Goal: Task Accomplishment & Management: Complete application form

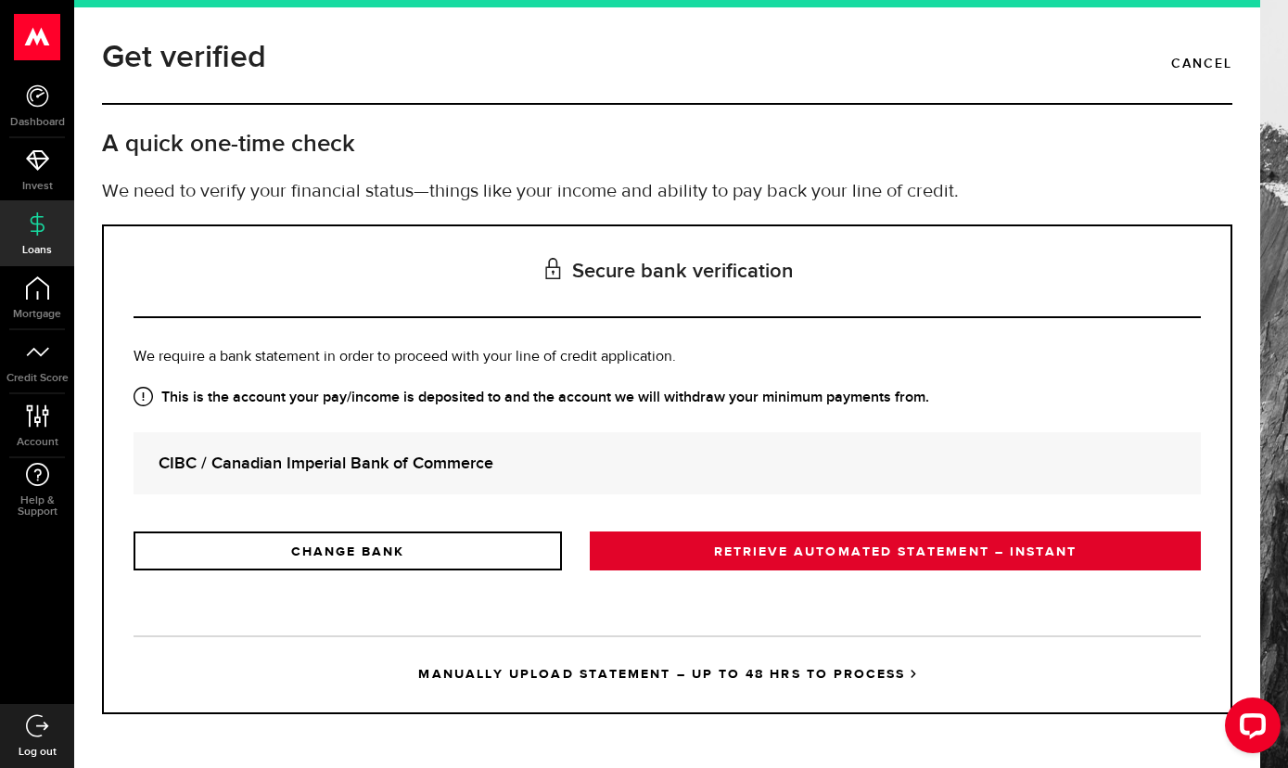
click at [896, 556] on link "RETRIEVE AUTOMATED STATEMENT – INSTANT" at bounding box center [895, 550] width 611 height 39
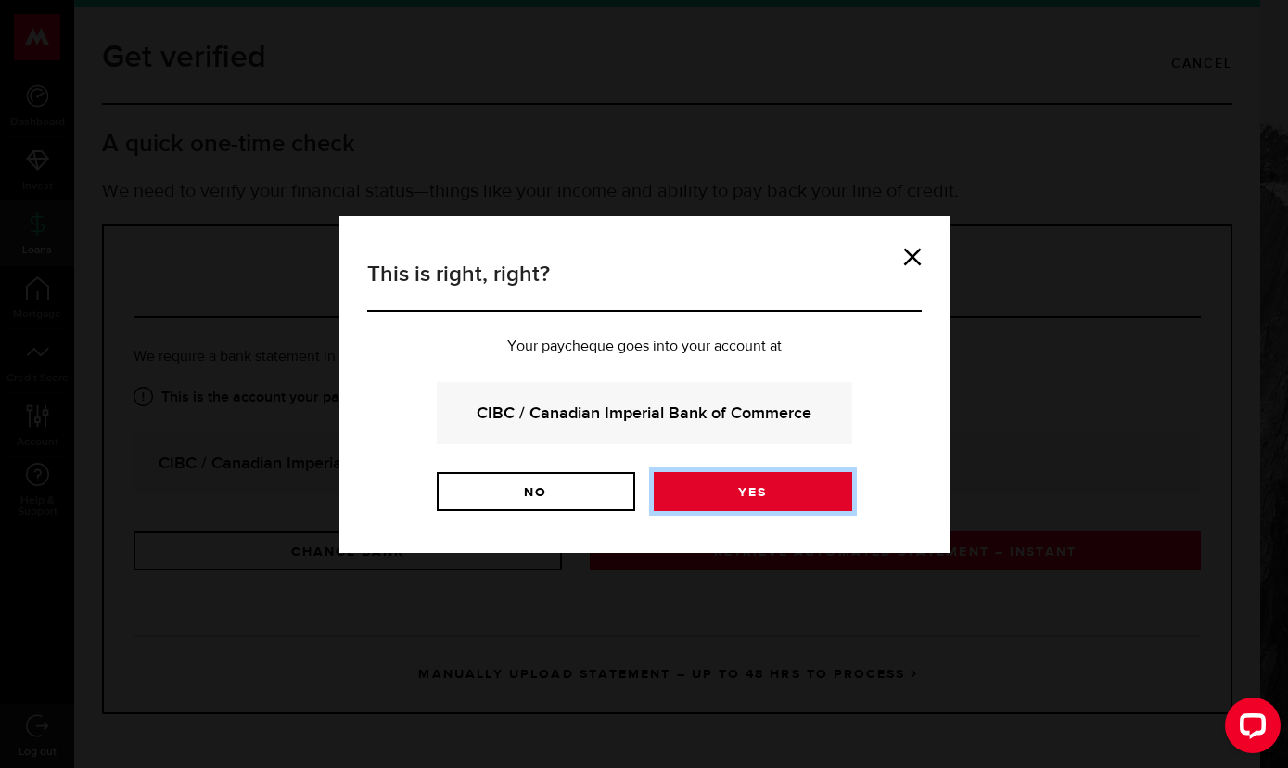
click at [789, 488] on link "Yes" at bounding box center [753, 491] width 198 height 39
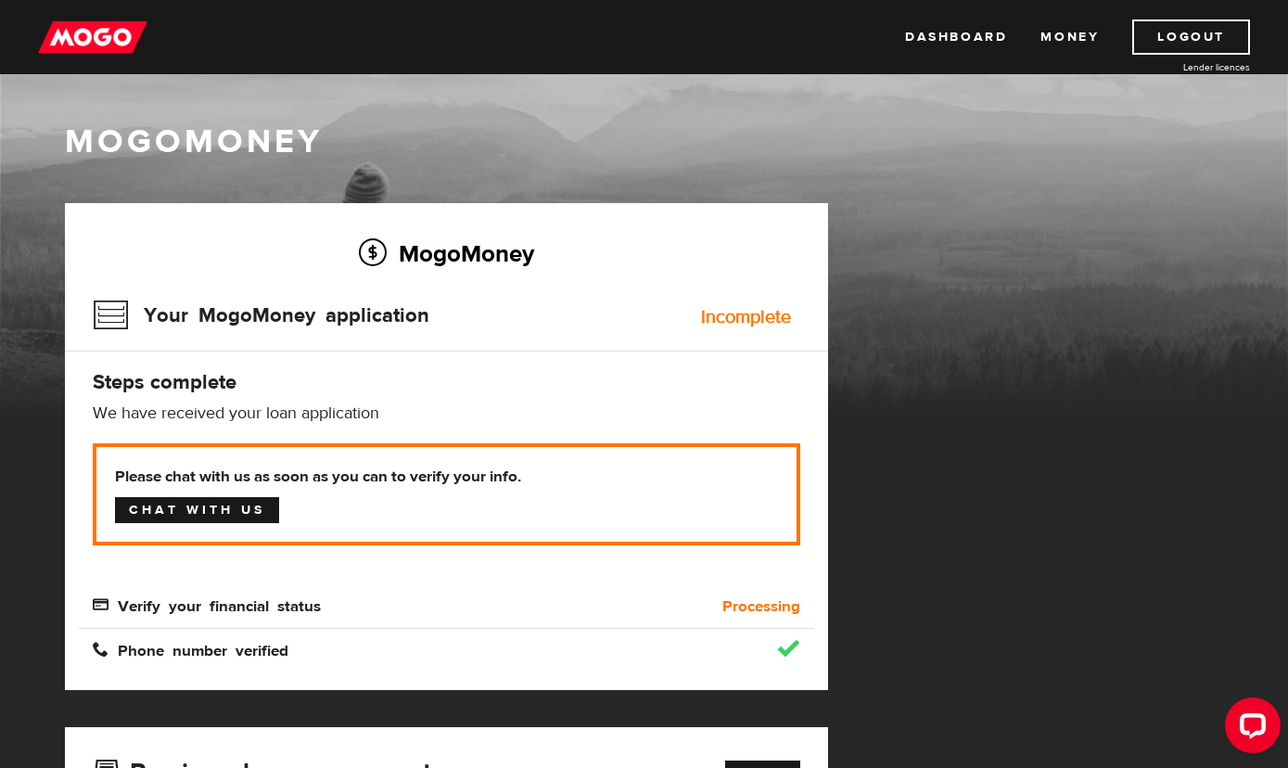
click at [253, 510] on link "Chat with us" at bounding box center [197, 510] width 164 height 26
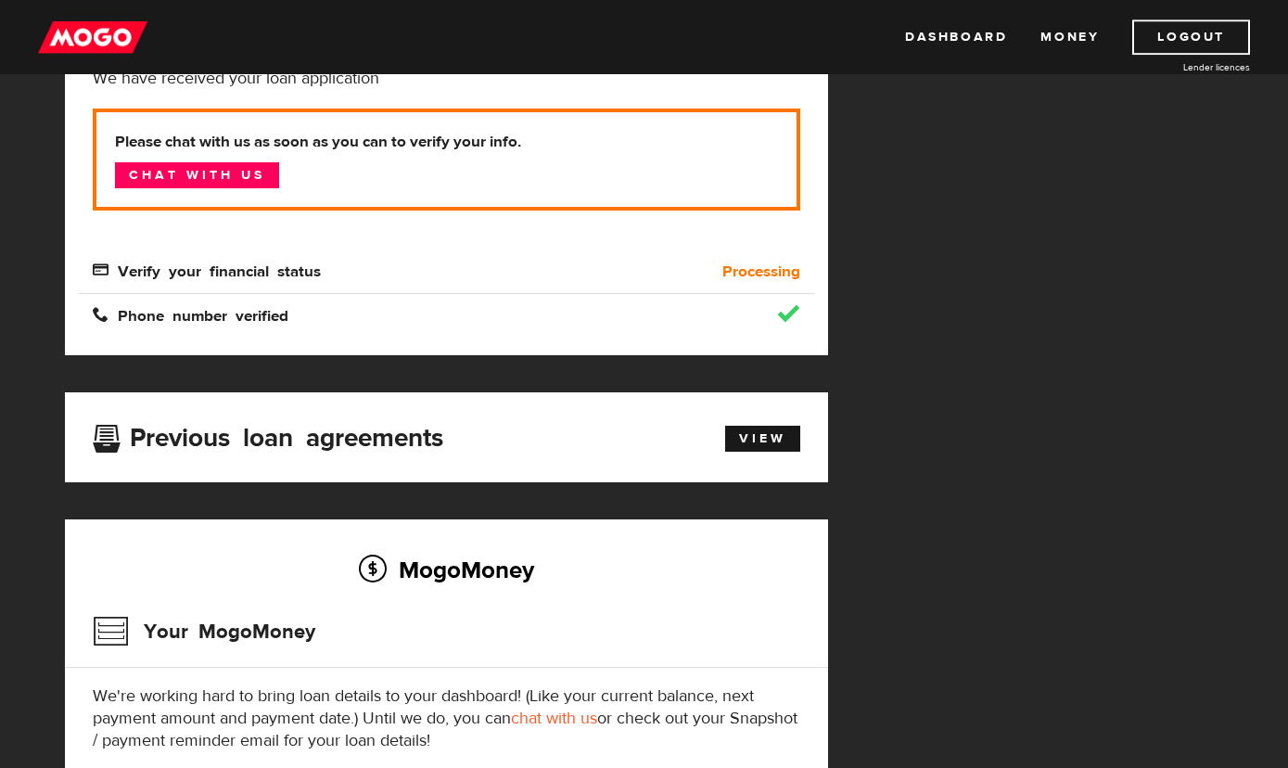
scroll to position [335, 0]
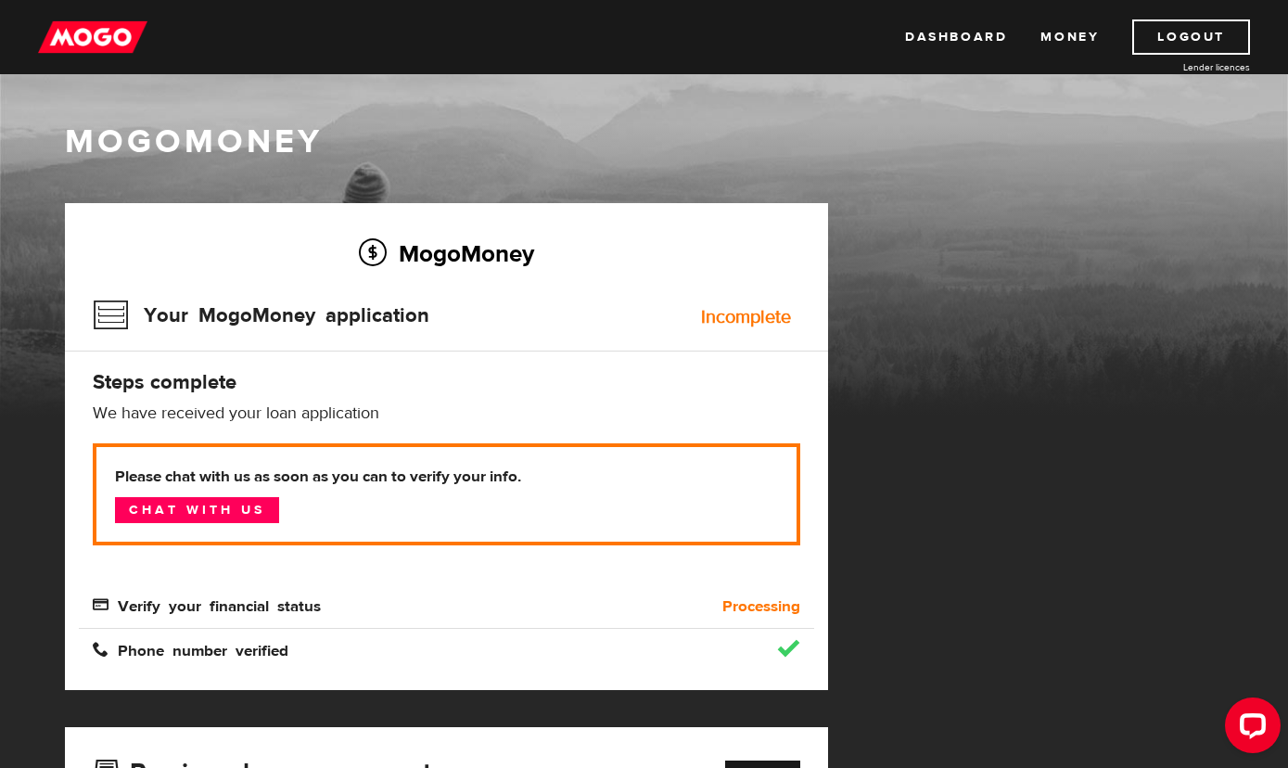
click at [116, 57] on div "Dashboard Money Logout Lender licences Dashboard Money Logout Lender licences" at bounding box center [644, 37] width 1288 height 74
click at [92, 37] on img at bounding box center [92, 36] width 109 height 35
